Goal: Find specific page/section: Find specific page/section

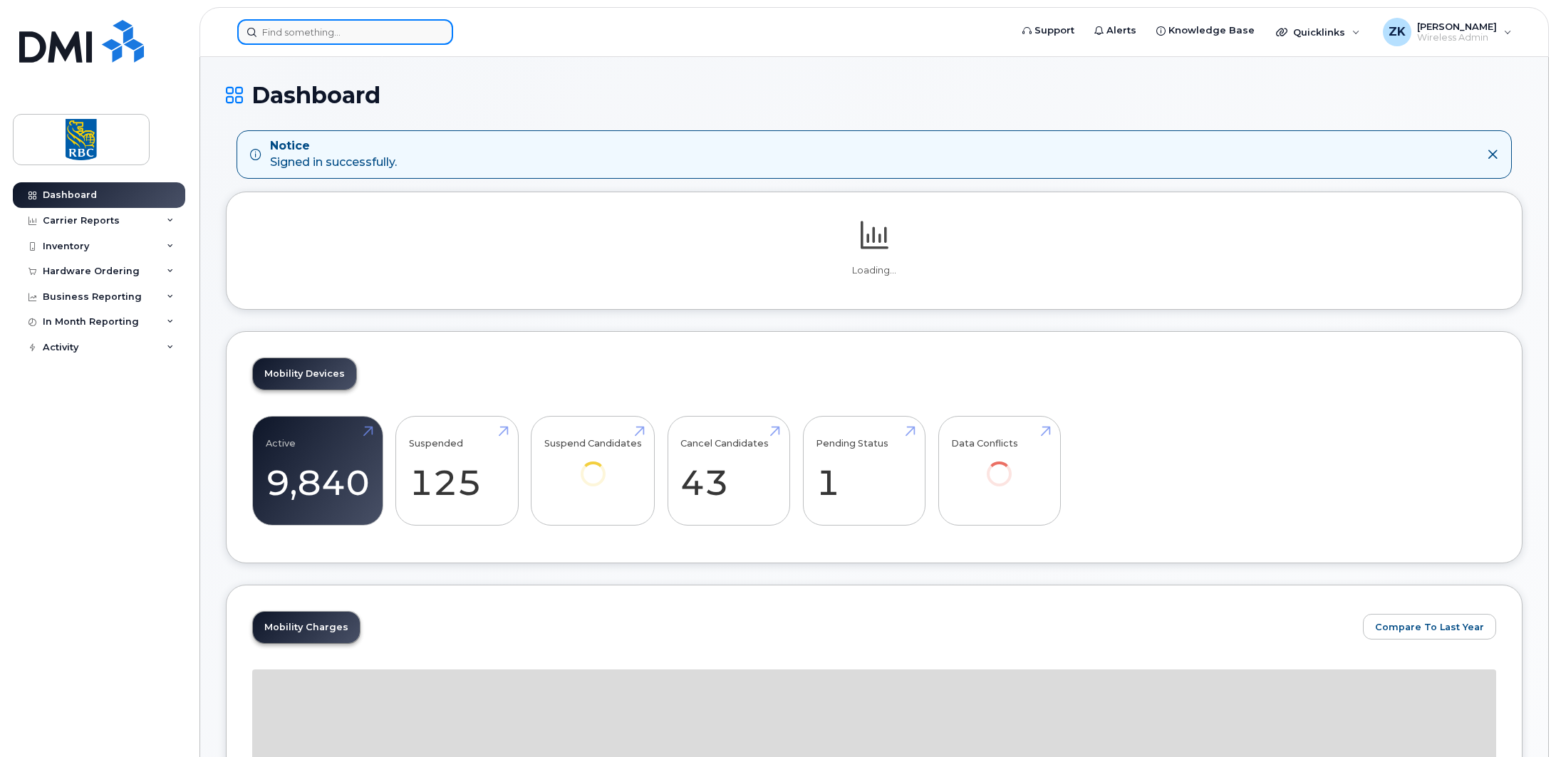
drag, startPoint x: 321, startPoint y: 34, endPoint x: 395, endPoint y: 32, distance: 74.1
click at [321, 34] on input at bounding box center [345, 32] width 216 height 26
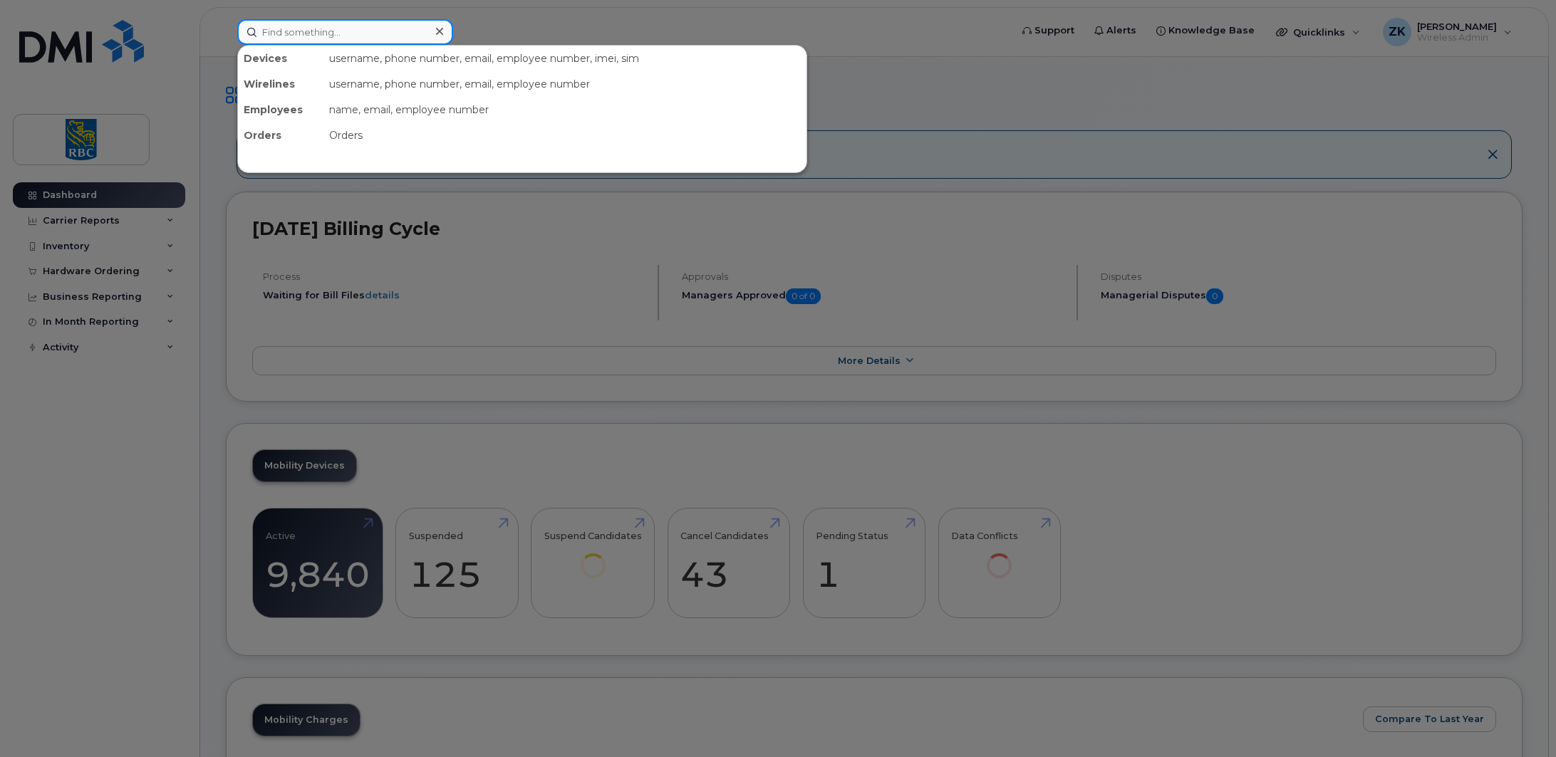
paste input "4379616017"
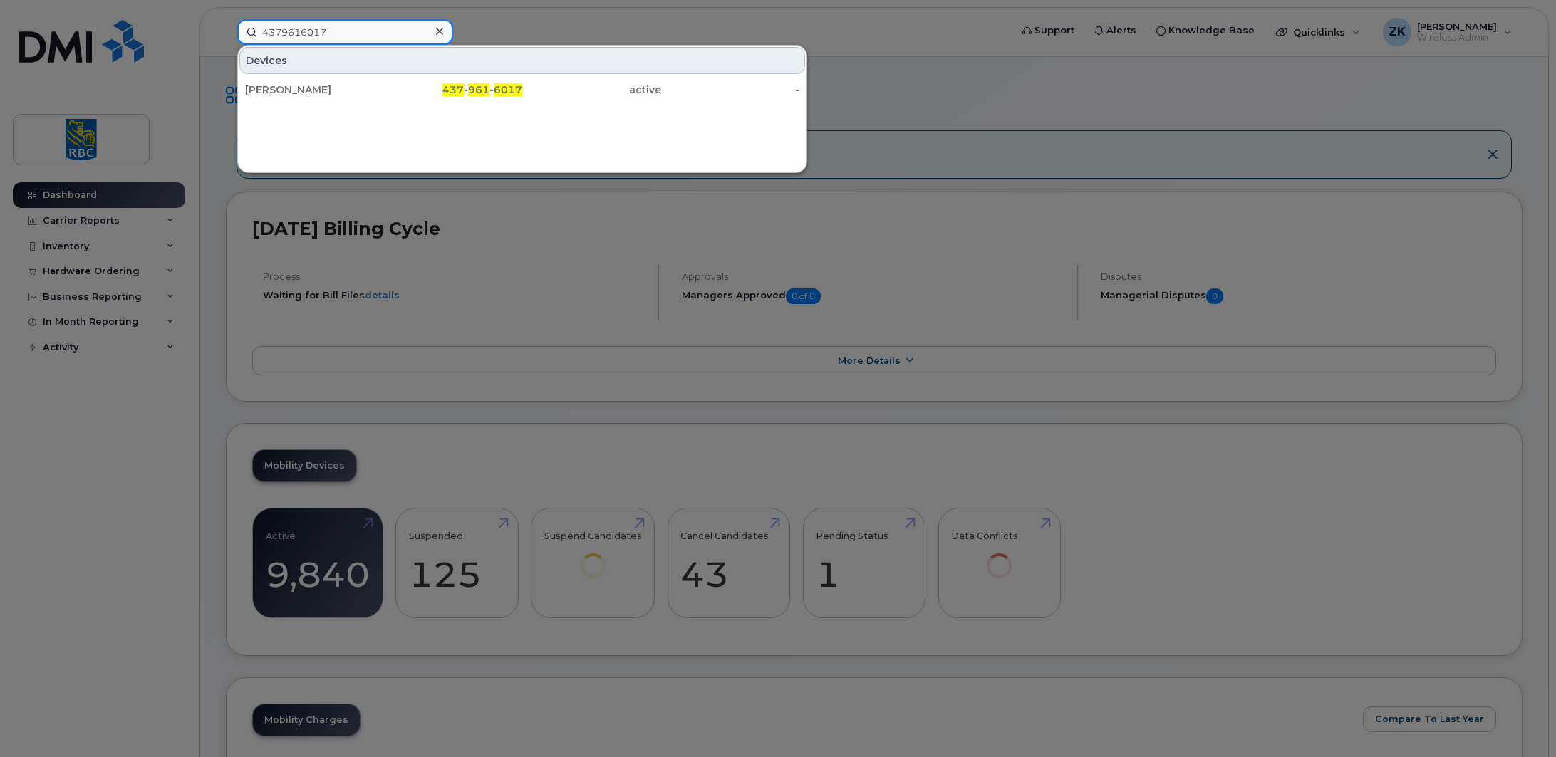
type input "4379616017"
drag, startPoint x: 473, startPoint y: 92, endPoint x: 646, endPoint y: 117, distance: 174.9
click at [473, 92] on span "961" at bounding box center [478, 89] width 21 height 13
